Goal: Task Accomplishment & Management: Use online tool/utility

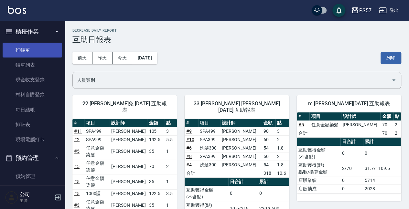
click at [28, 52] on link "打帳單" at bounding box center [33, 50] width 60 height 15
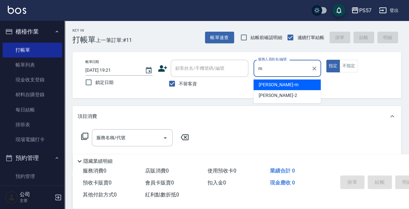
type input "[PERSON_NAME]-m"
type button "true"
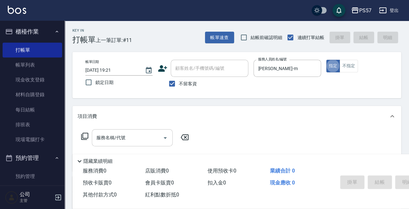
click at [107, 140] on input "服務名稱/代號" at bounding box center [127, 137] width 65 height 11
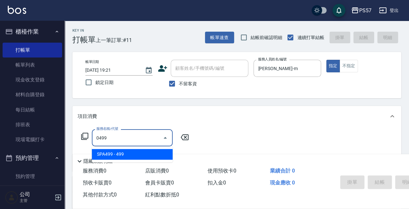
type input "SPA499(0499)"
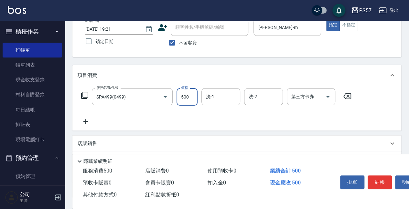
scroll to position [43, 0]
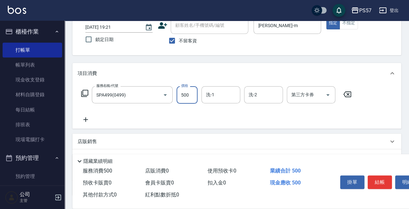
type input "500"
click at [86, 121] on icon at bounding box center [85, 119] width 5 height 5
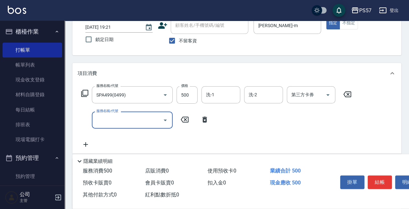
click at [99, 122] on input "服務名稱/代號" at bounding box center [127, 119] width 65 height 11
type input "剪髮100(2100)"
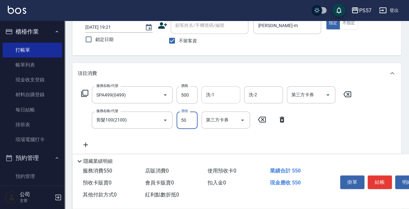
click at [239, 98] on div "洗-1" at bounding box center [220, 94] width 39 height 17
type input "50"
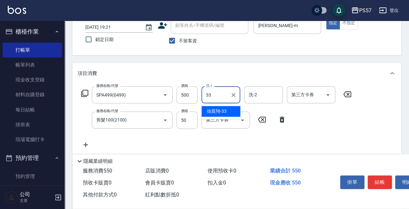
type input "[PERSON_NAME]-33"
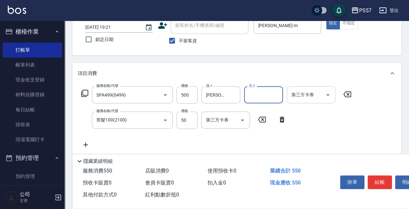
click at [314, 98] on input "第三方卡券" at bounding box center [306, 94] width 33 height 11
click at [318, 172] on div "業績合計 550" at bounding box center [298, 171] width 62 height 12
click at [312, 95] on input "第三方卡券" at bounding box center [306, 94] width 33 height 11
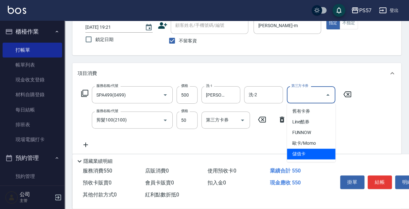
click at [315, 150] on span "儲值卡" at bounding box center [311, 154] width 49 height 11
type input "儲值卡"
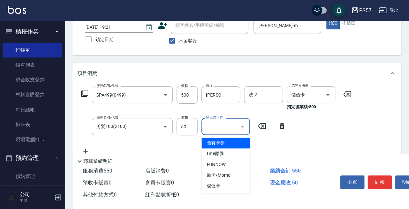
click at [228, 125] on input "第三方卡券" at bounding box center [220, 126] width 33 height 11
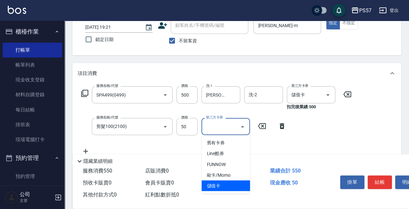
click at [237, 181] on span "儲值卡" at bounding box center [225, 185] width 49 height 11
type input "儲值卡"
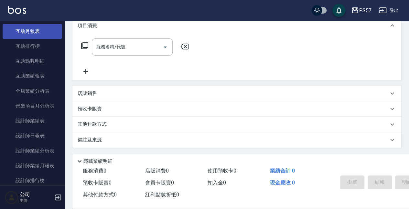
scroll to position [280, 0]
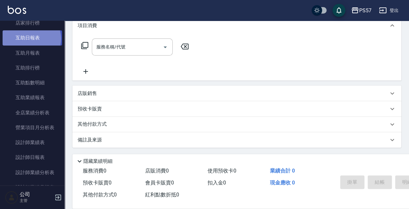
click at [31, 38] on link "互助日報表" at bounding box center [33, 37] width 60 height 15
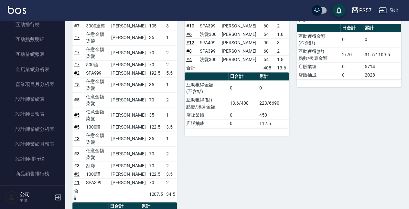
scroll to position [115, 0]
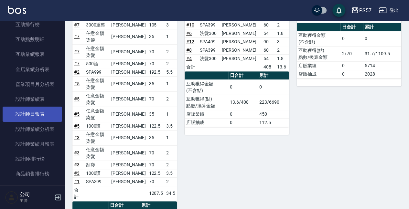
click at [44, 107] on link "設計師日報表" at bounding box center [33, 114] width 60 height 15
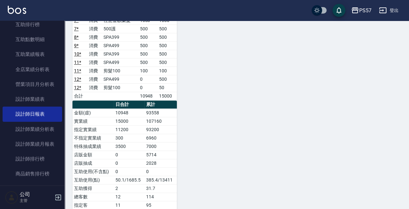
scroll to position [194, 0]
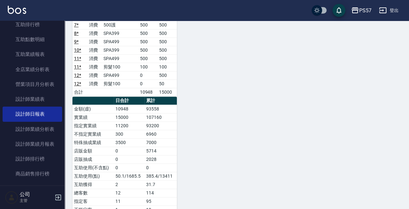
click at [102, 27] on td "消費" at bounding box center [94, 25] width 15 height 8
